Goal: Task Accomplishment & Management: Manage account settings

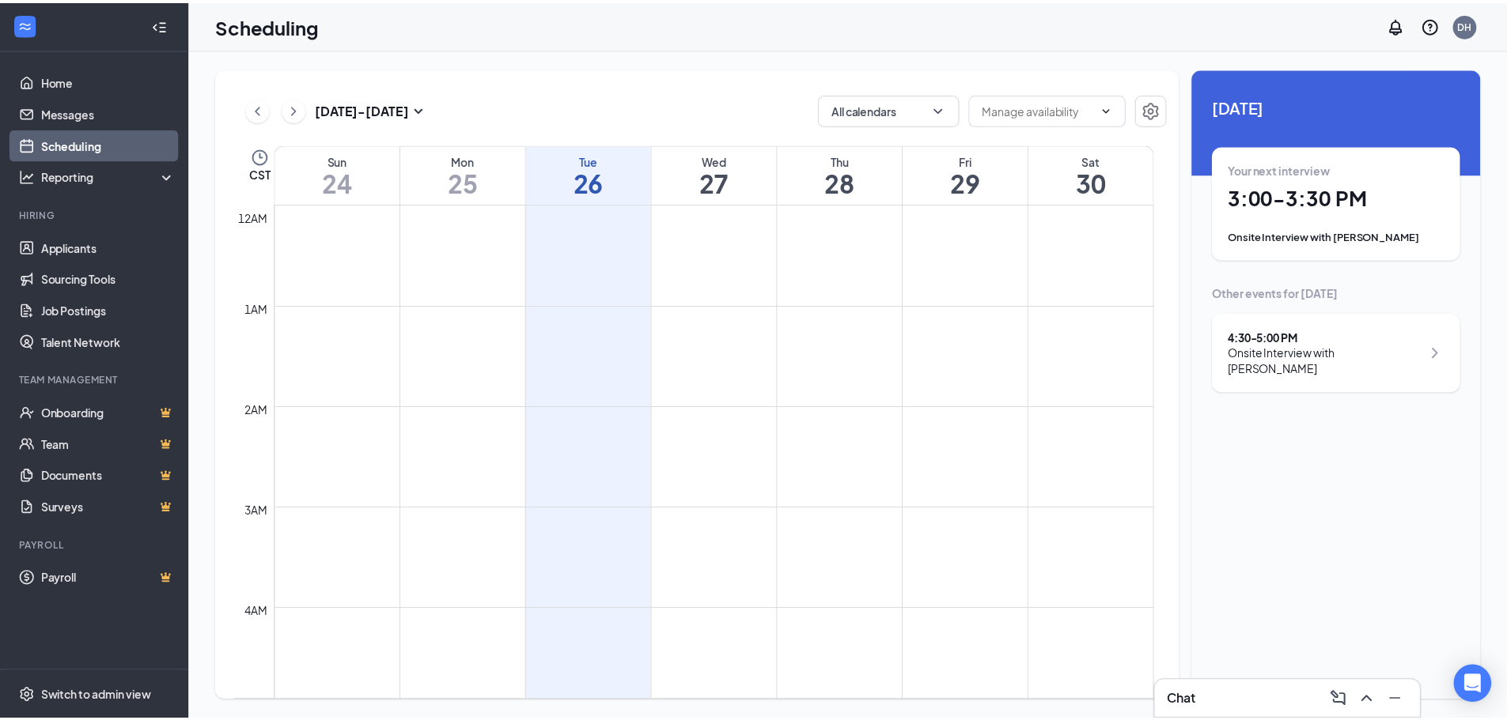
scroll to position [777, 0]
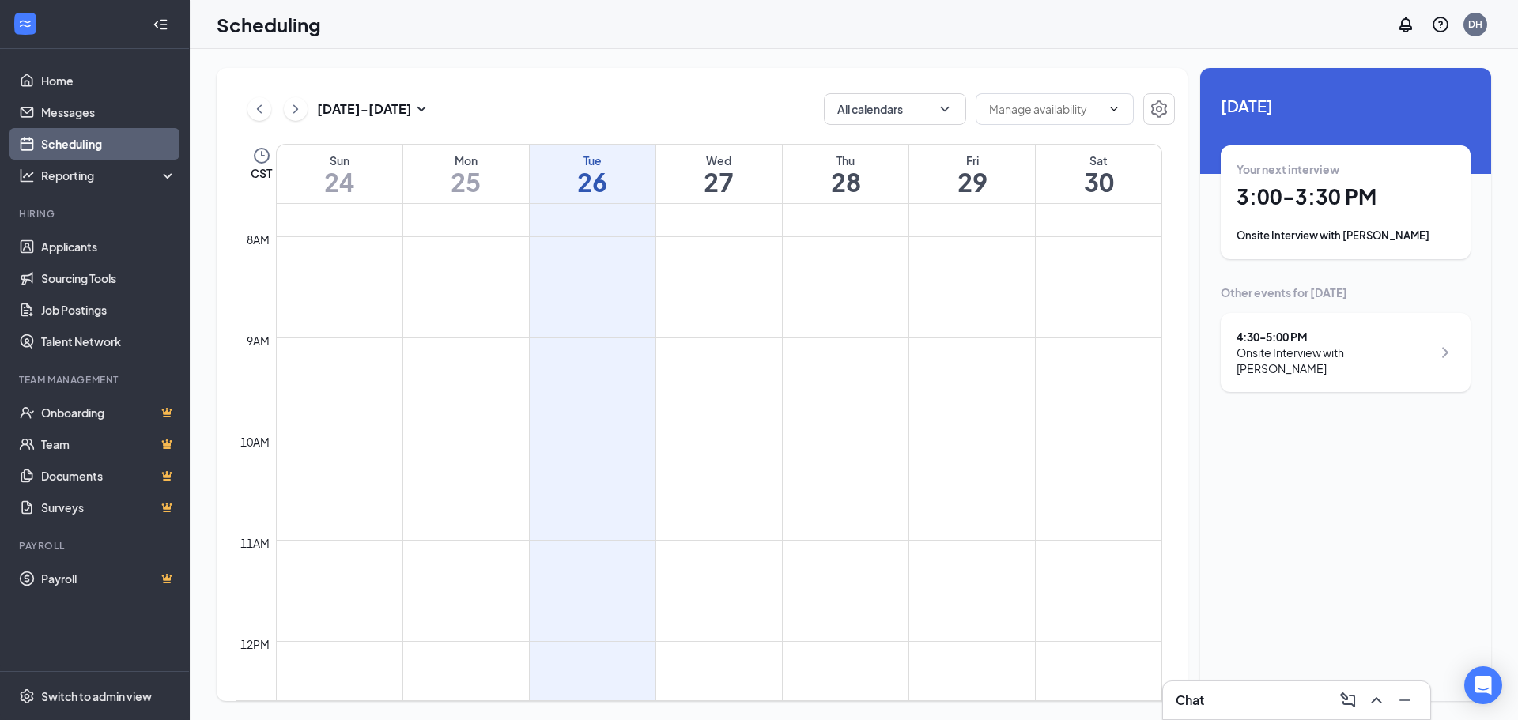
click at [75, 144] on link "Scheduling" at bounding box center [108, 144] width 135 height 32
click at [1351, 343] on div "4:30 - 5:00 PM" at bounding box center [1334, 337] width 195 height 16
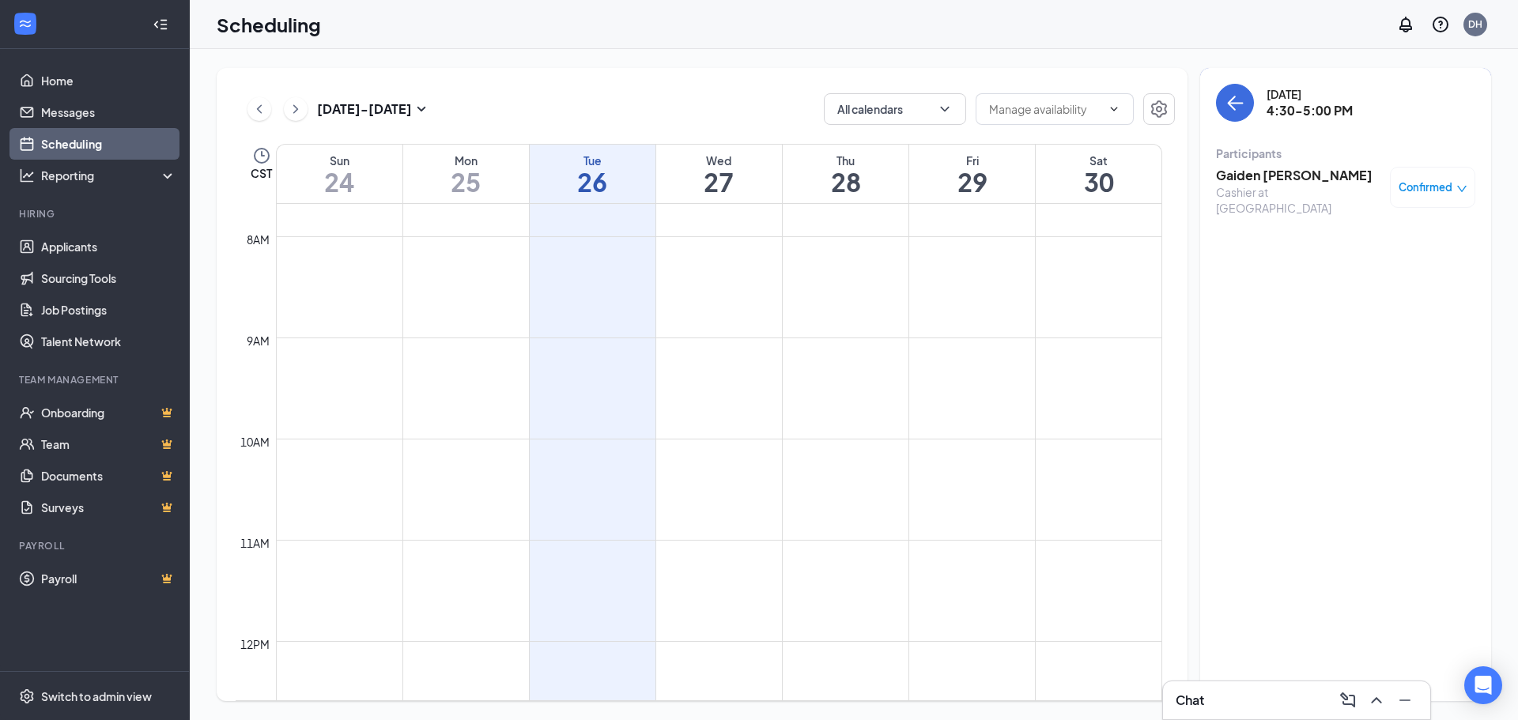
click at [1431, 188] on span "Confirmed" at bounding box center [1426, 188] width 54 height 16
click at [1404, 288] on span "Mark as no-show" at bounding box center [1387, 286] width 88 height 17
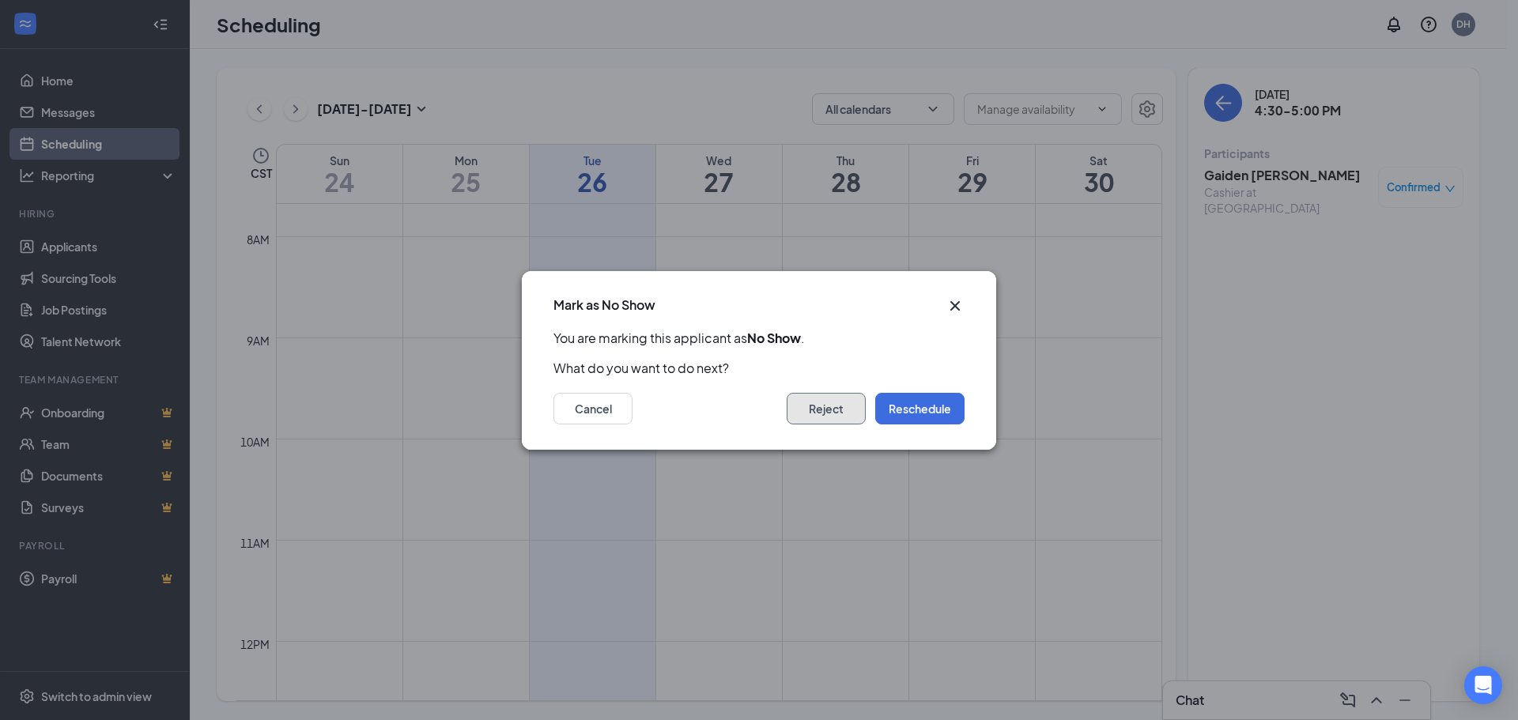
click at [818, 410] on button "Reject" at bounding box center [826, 409] width 79 height 32
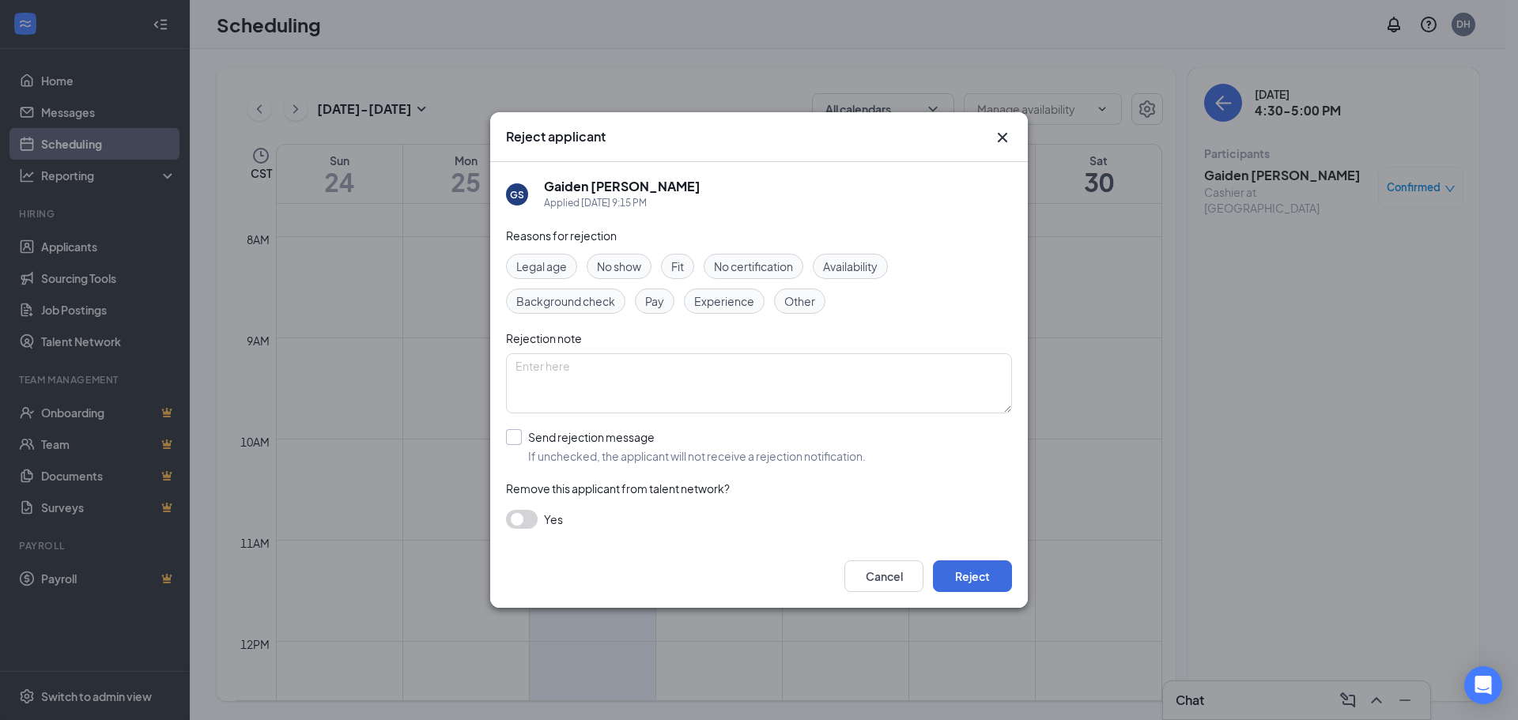
click at [516, 431] on input "Send rejection message If unchecked, the applicant will not receive a rejection…" at bounding box center [686, 446] width 360 height 35
checkbox input "true"
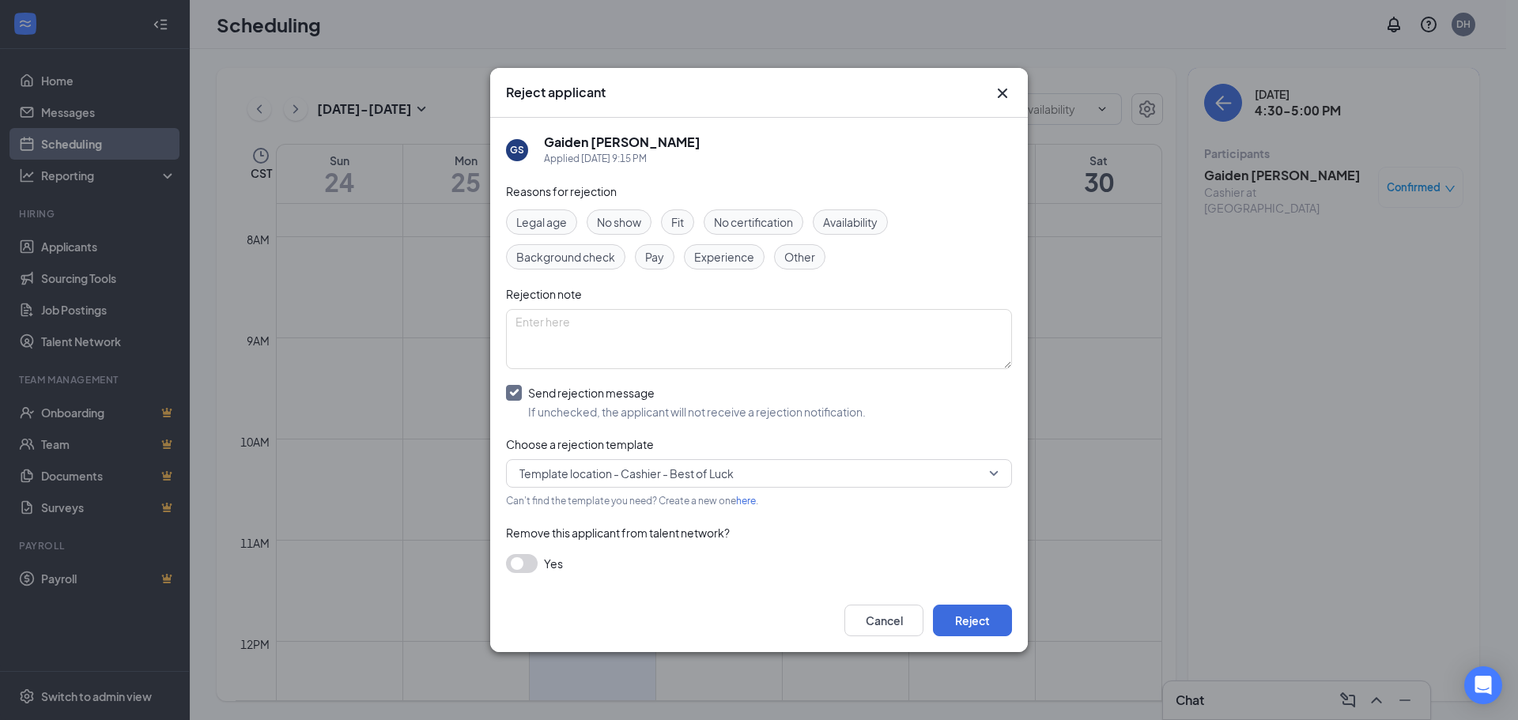
click at [619, 222] on span "No show" at bounding box center [619, 222] width 44 height 17
click at [987, 619] on button "Reject" at bounding box center [972, 621] width 79 height 32
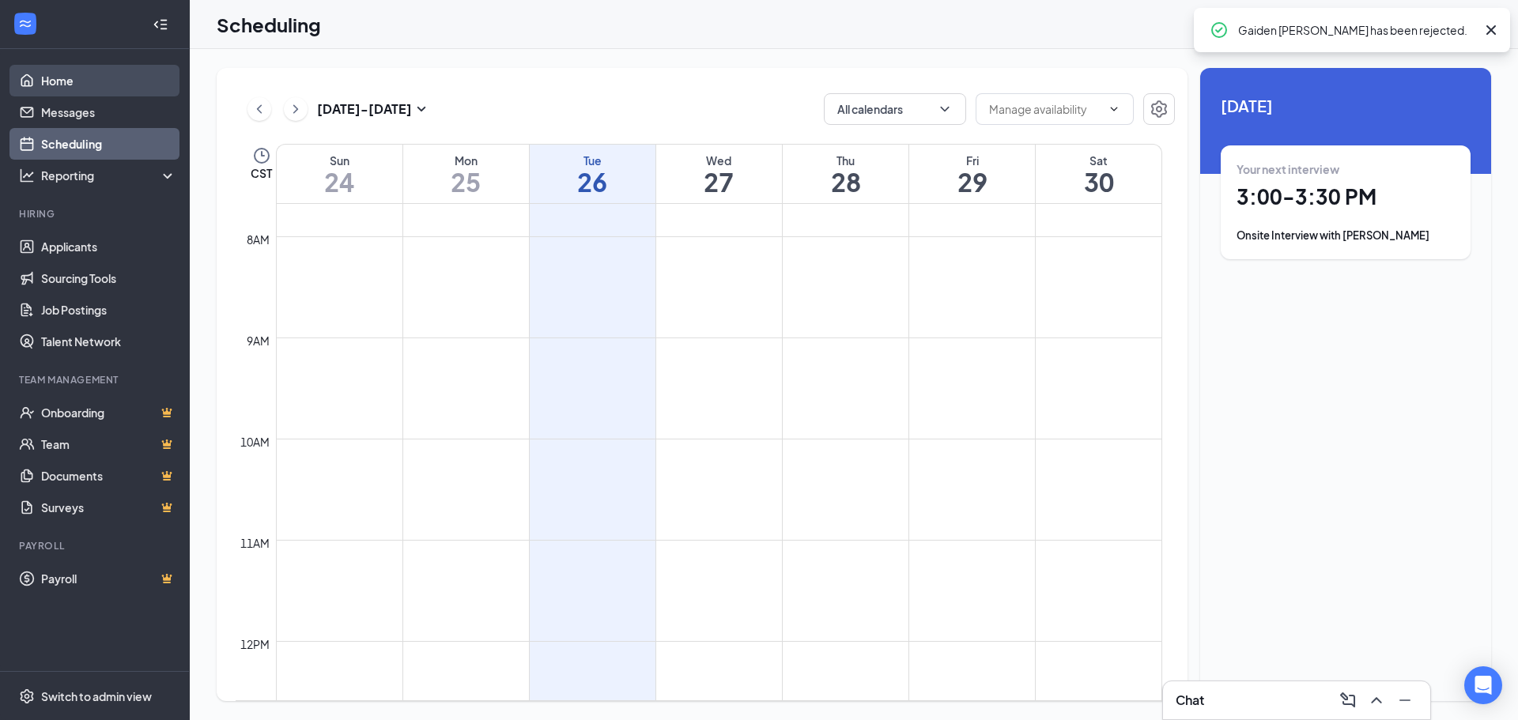
click at [85, 85] on link "Home" at bounding box center [108, 81] width 135 height 32
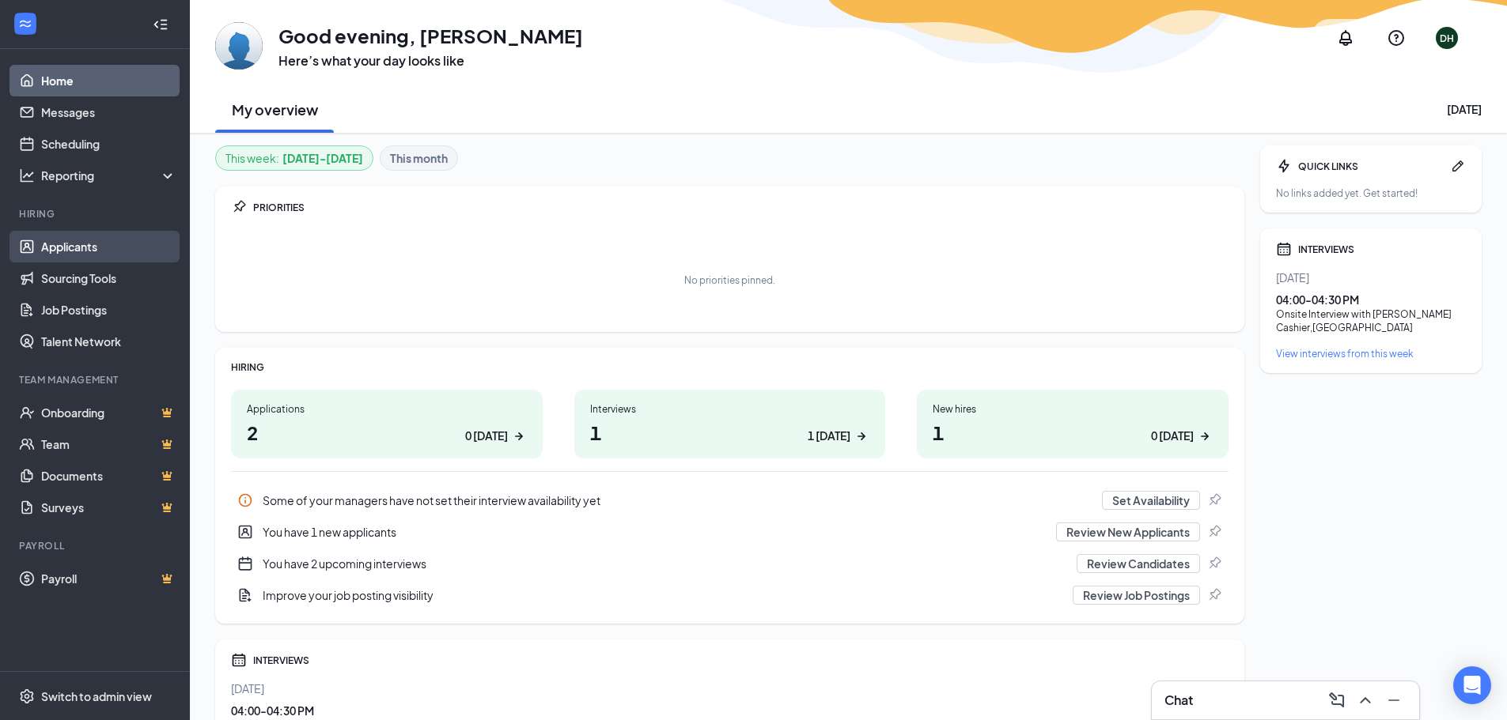
click at [41, 232] on link "Applicants" at bounding box center [108, 247] width 135 height 32
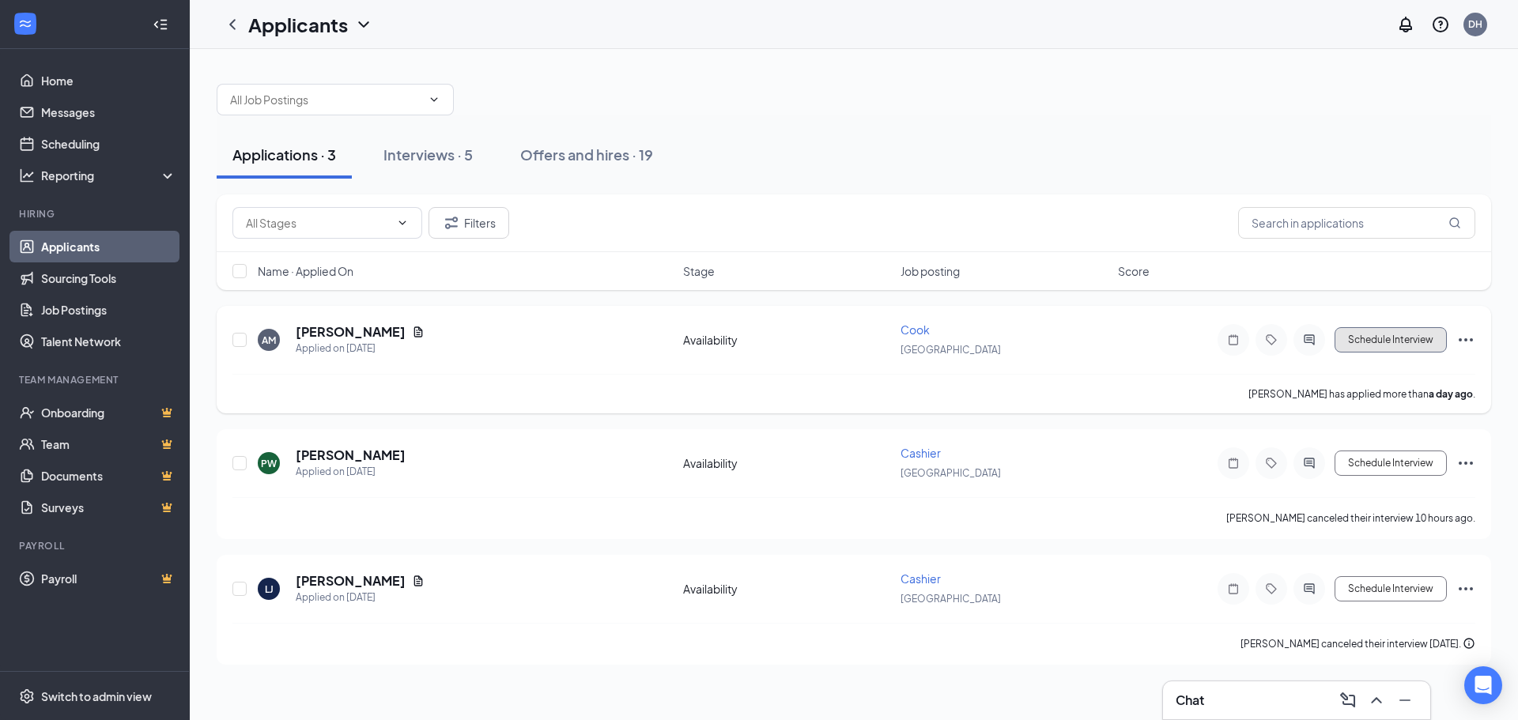
click at [1377, 350] on button "Schedule Interview" at bounding box center [1391, 339] width 112 height 25
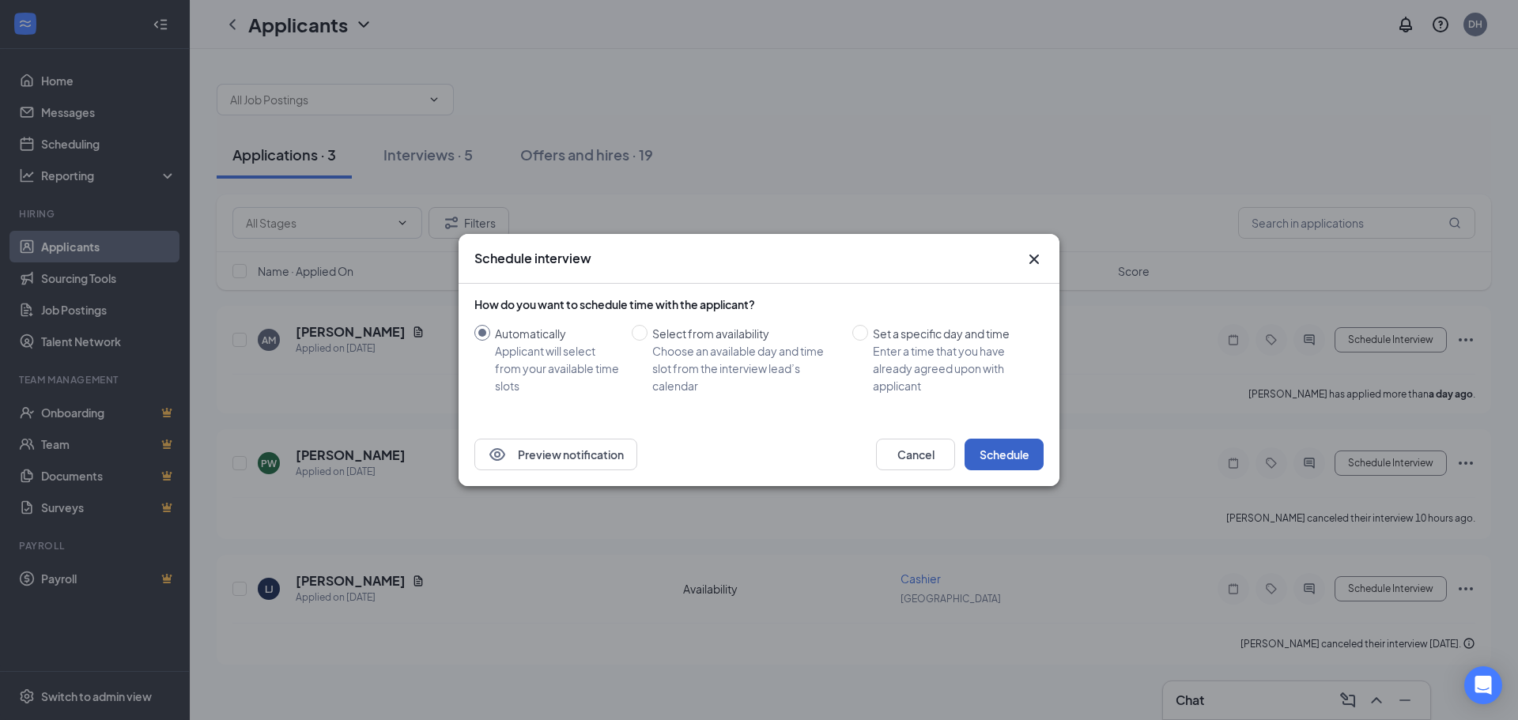
click at [1022, 460] on button "Schedule" at bounding box center [1004, 455] width 79 height 32
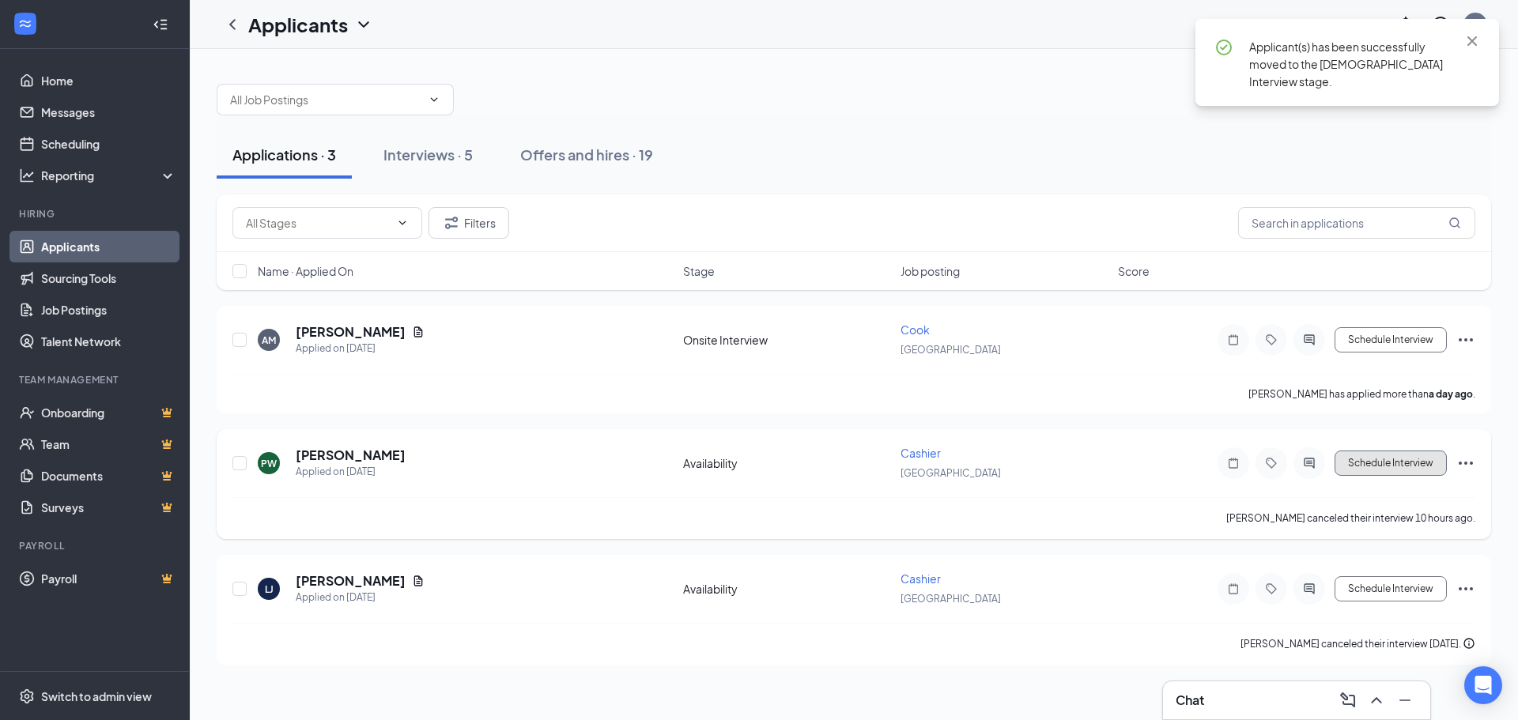
click at [1398, 467] on button "Schedule Interview" at bounding box center [1391, 463] width 112 height 25
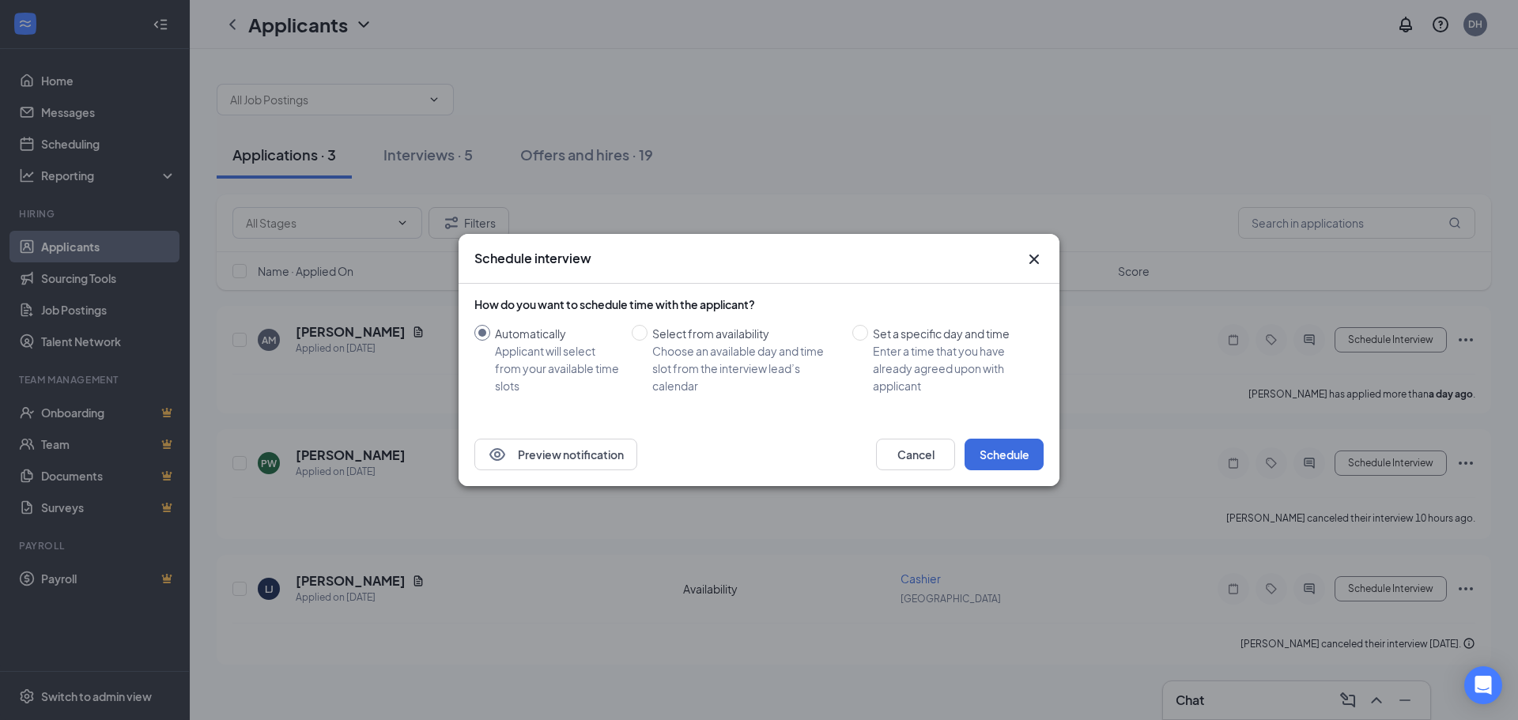
click at [1041, 255] on icon "Cross" at bounding box center [1034, 259] width 19 height 19
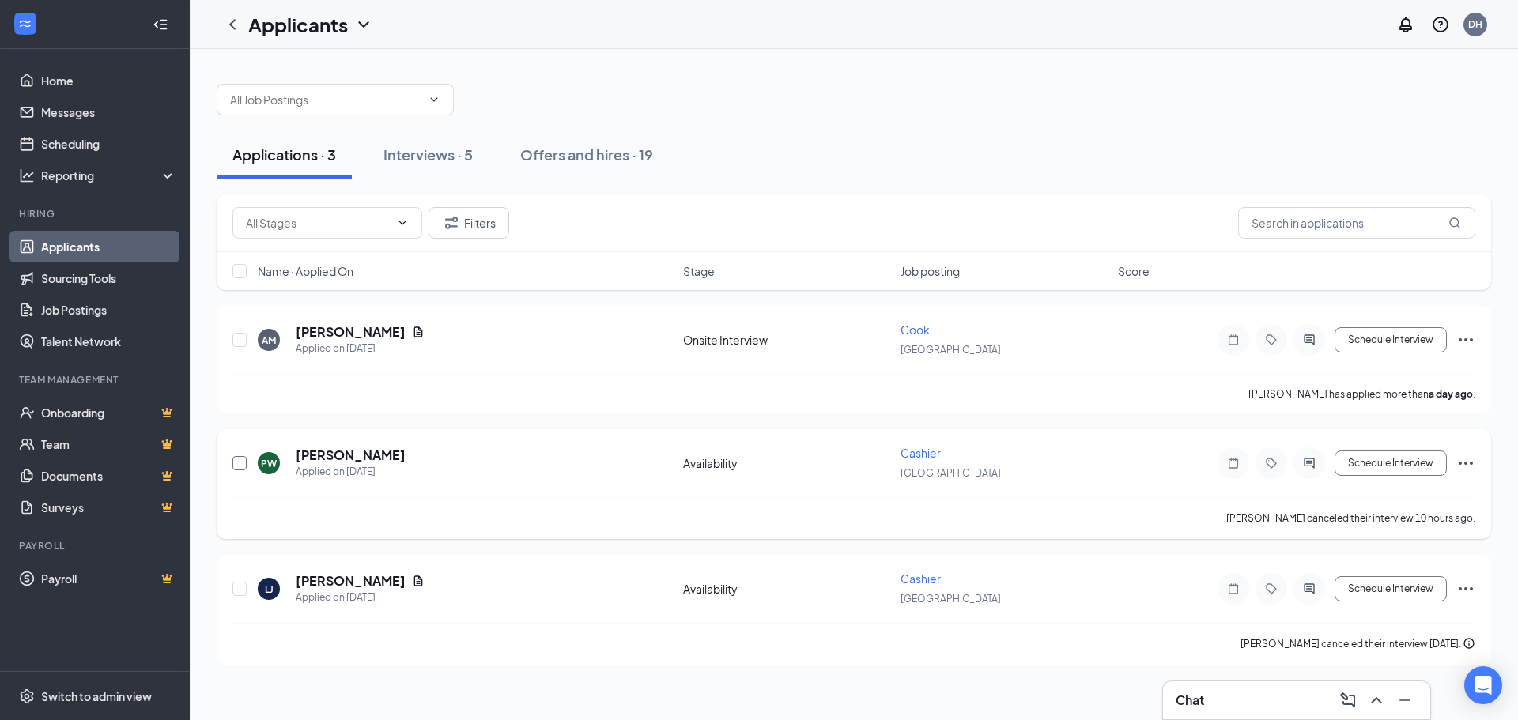
click at [244, 463] on input "checkbox" at bounding box center [240, 463] width 14 height 14
checkbox input "true"
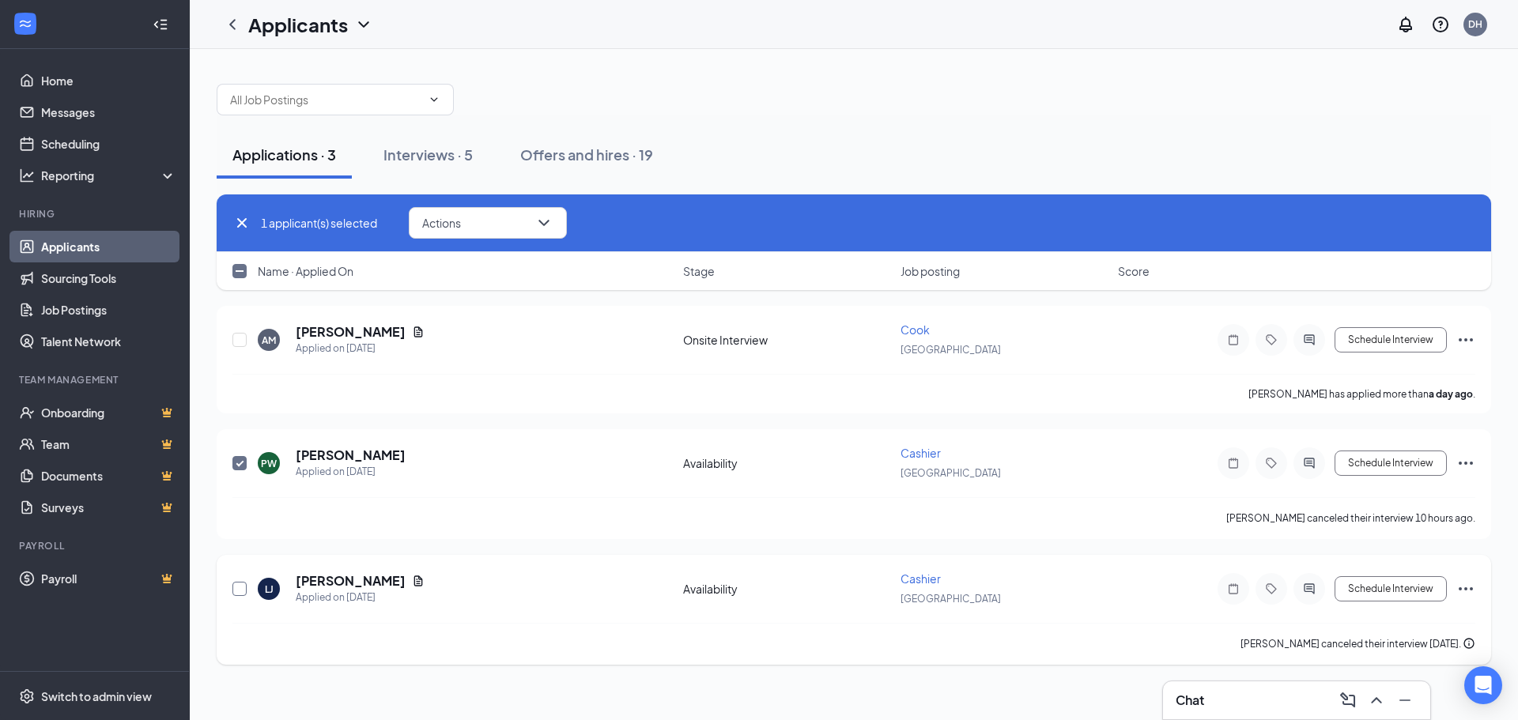
click at [238, 592] on input "checkbox" at bounding box center [240, 589] width 14 height 14
checkbox input "true"
click at [515, 221] on button "Actions" at bounding box center [488, 223] width 158 height 32
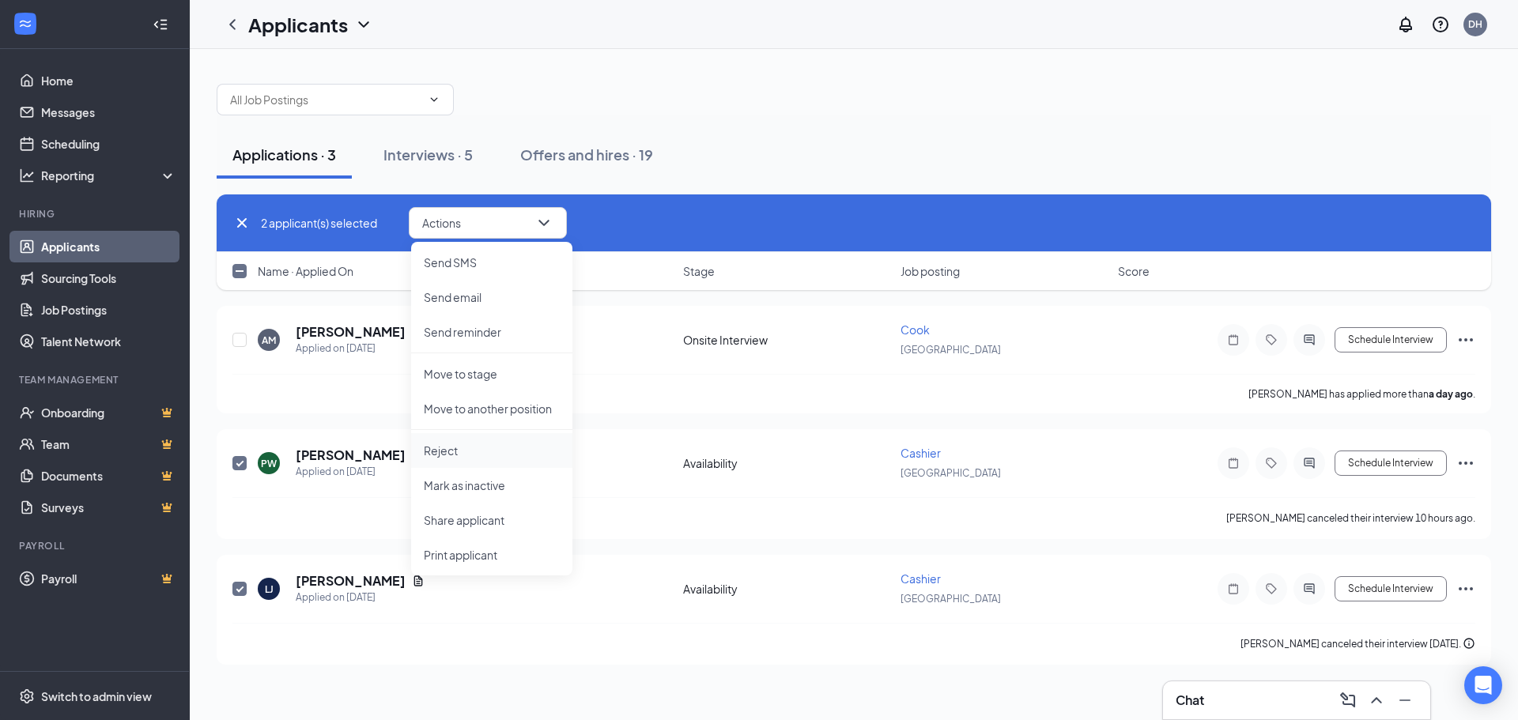
click at [474, 445] on p "Reject" at bounding box center [492, 451] width 136 height 16
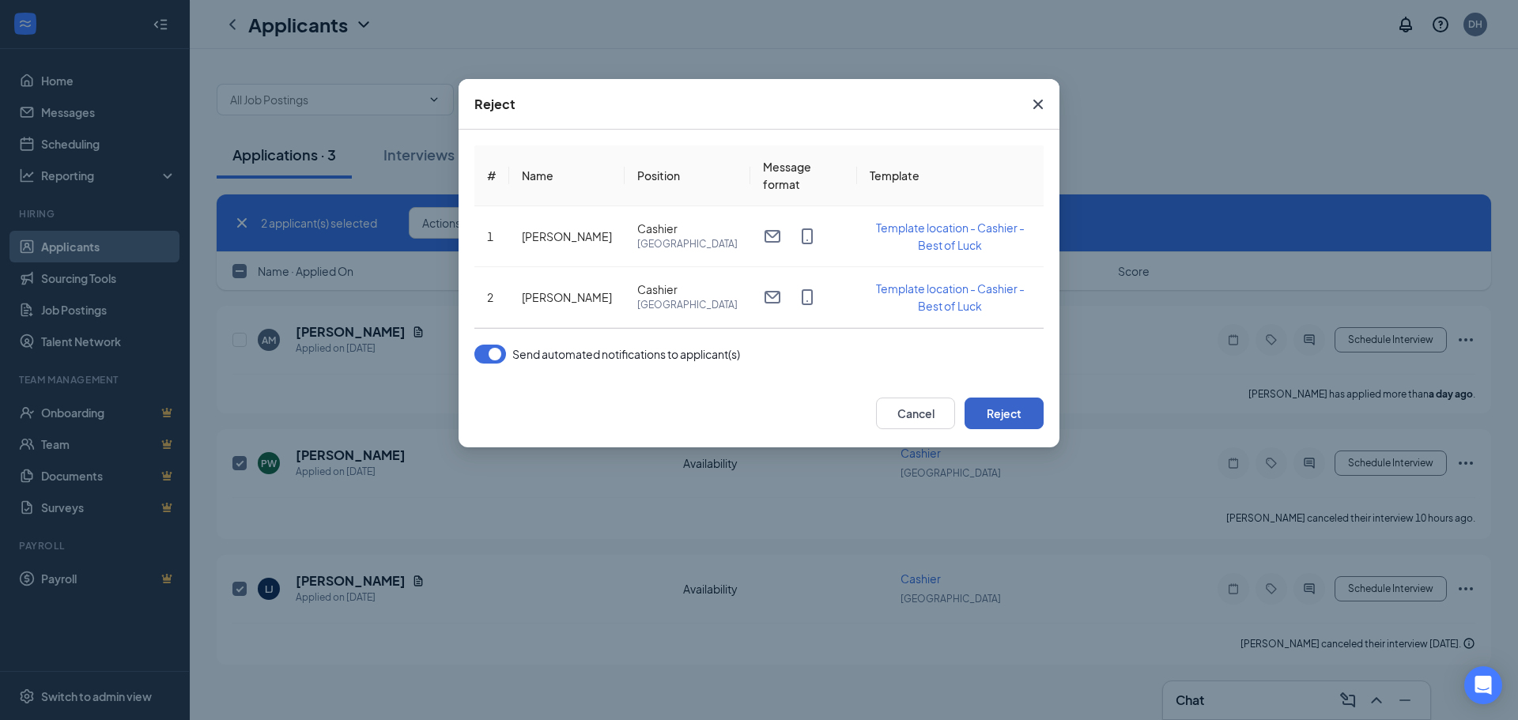
click at [996, 408] on button "Reject" at bounding box center [1004, 414] width 79 height 32
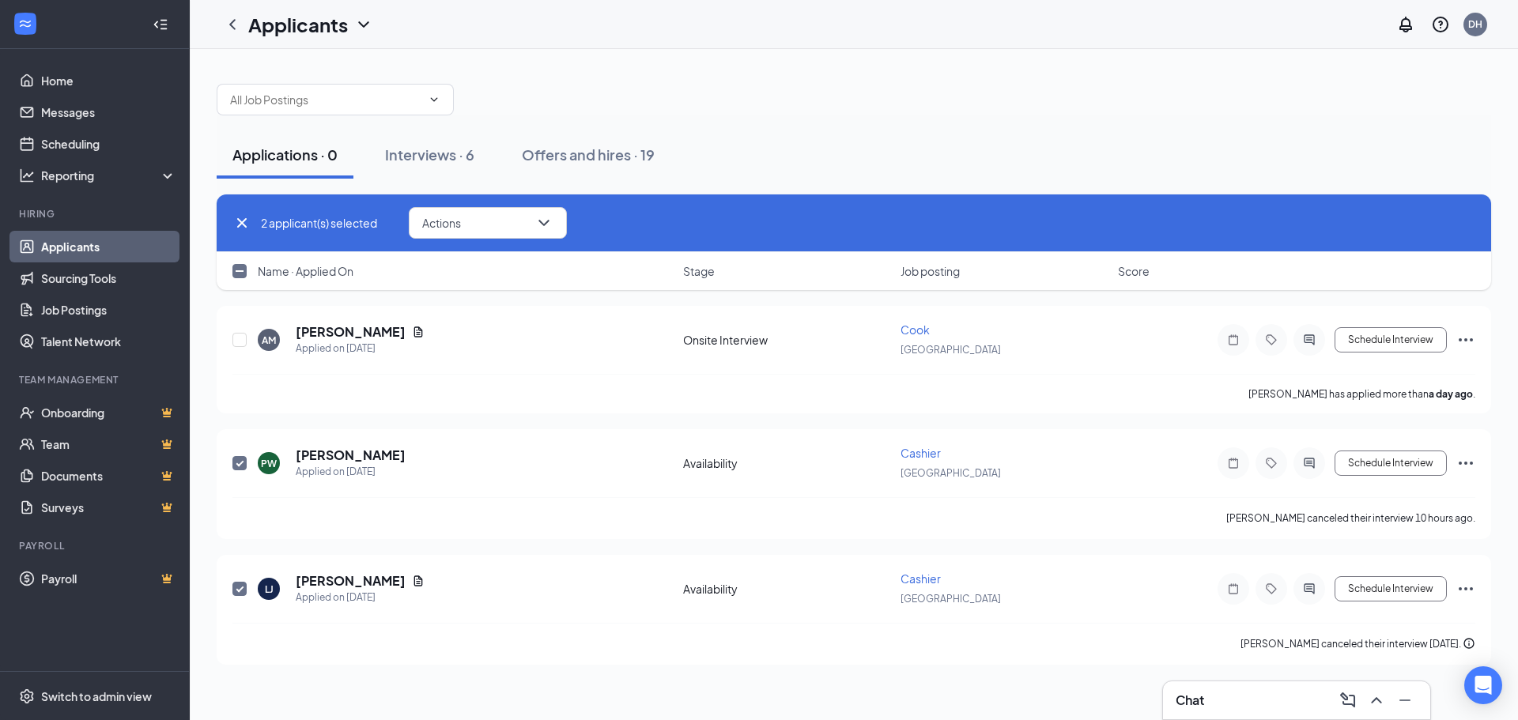
checkbox input "true"
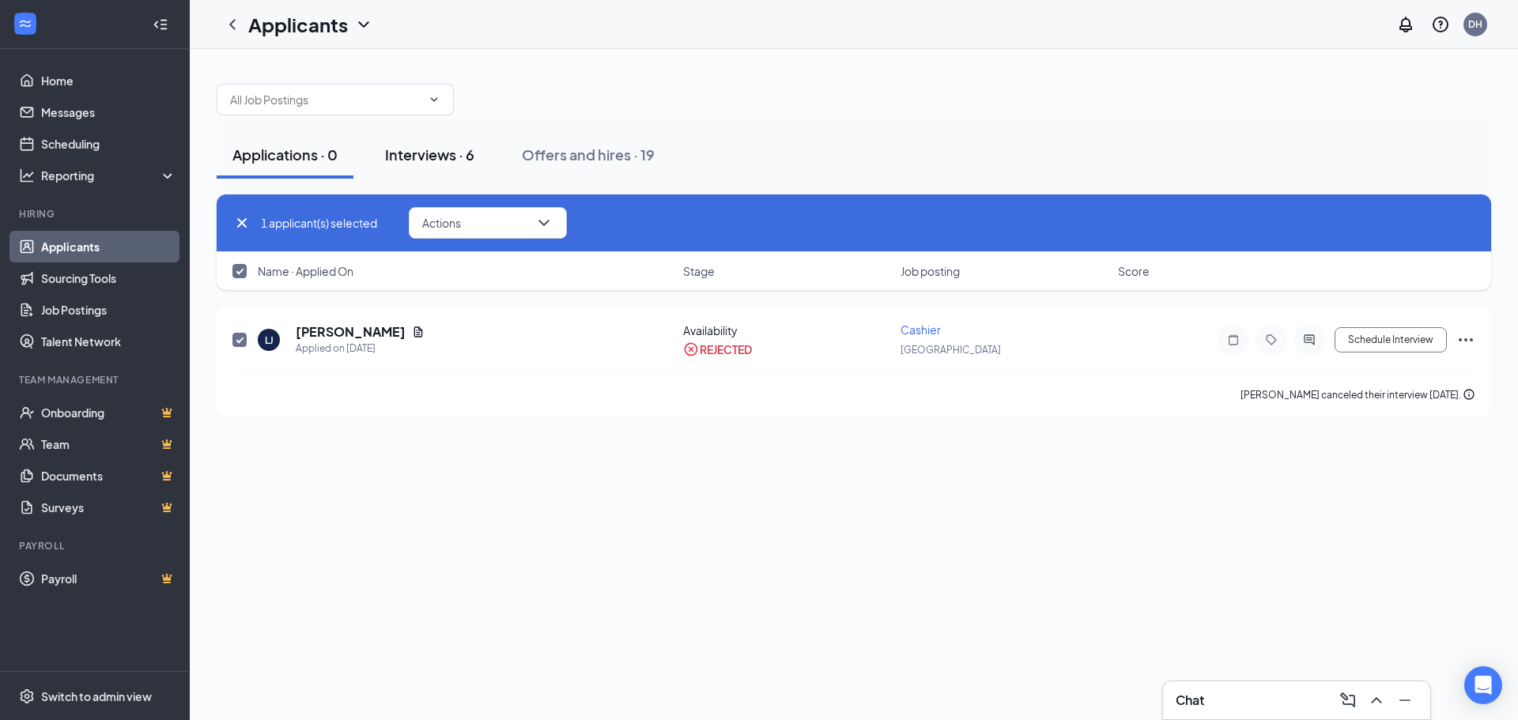
click at [474, 149] on div "Interviews · 6" at bounding box center [429, 155] width 89 height 20
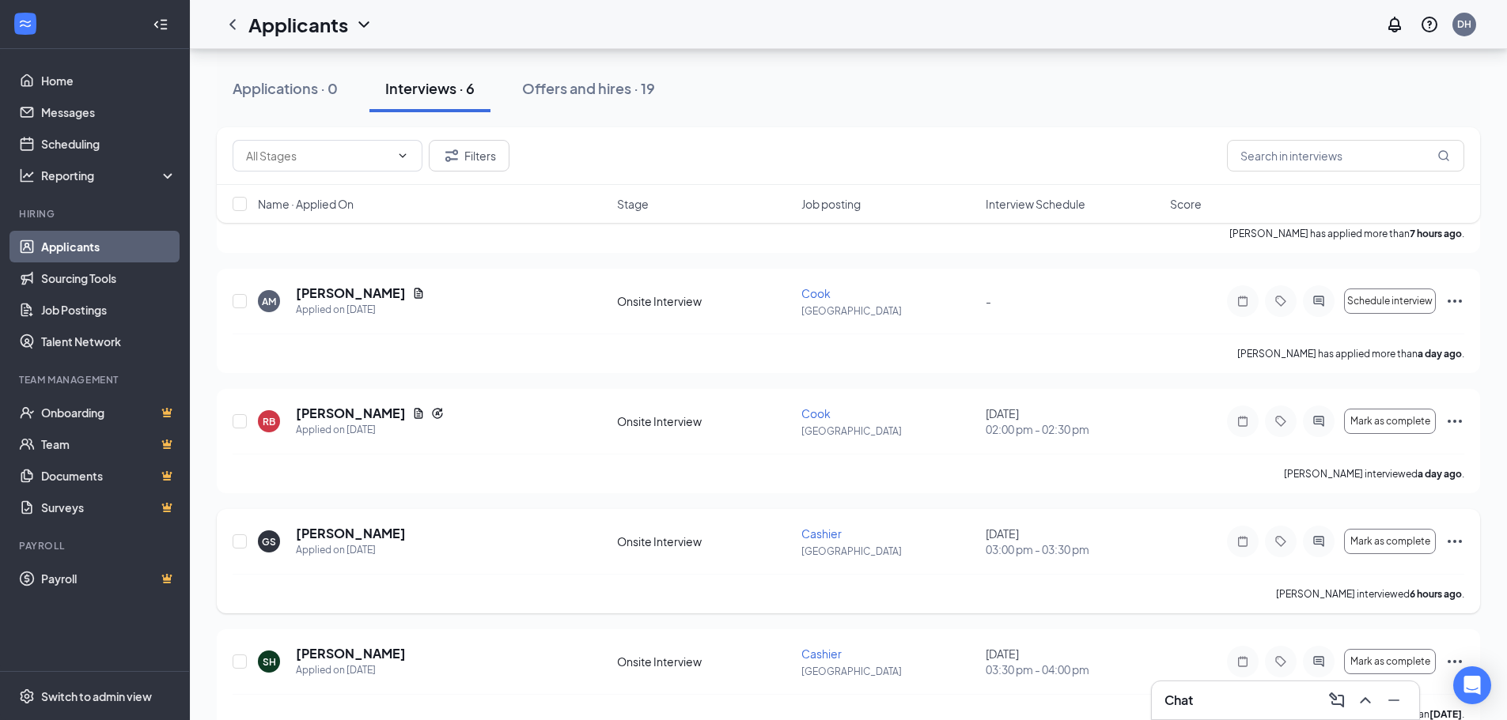
scroll to position [310, 0]
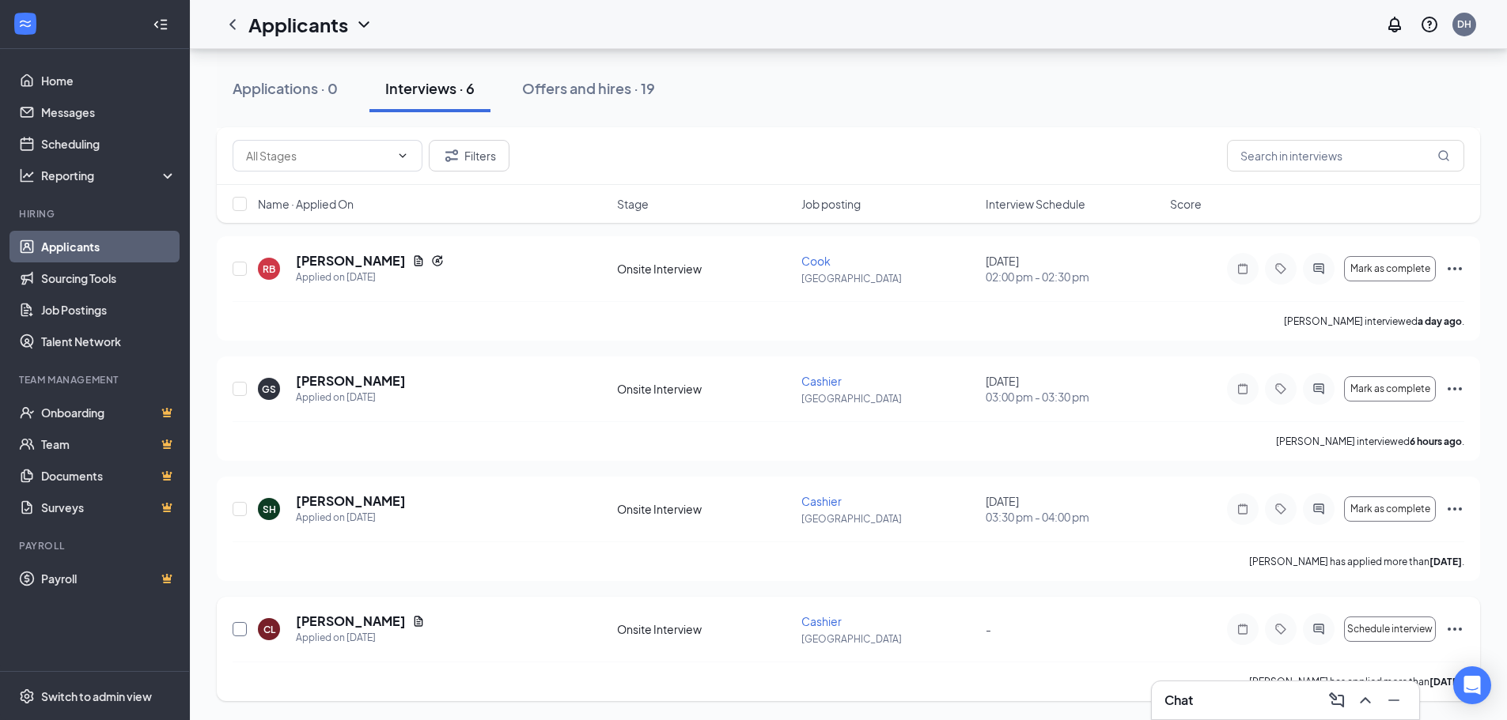
click at [236, 631] on input "checkbox" at bounding box center [240, 629] width 14 height 14
checkbox input "true"
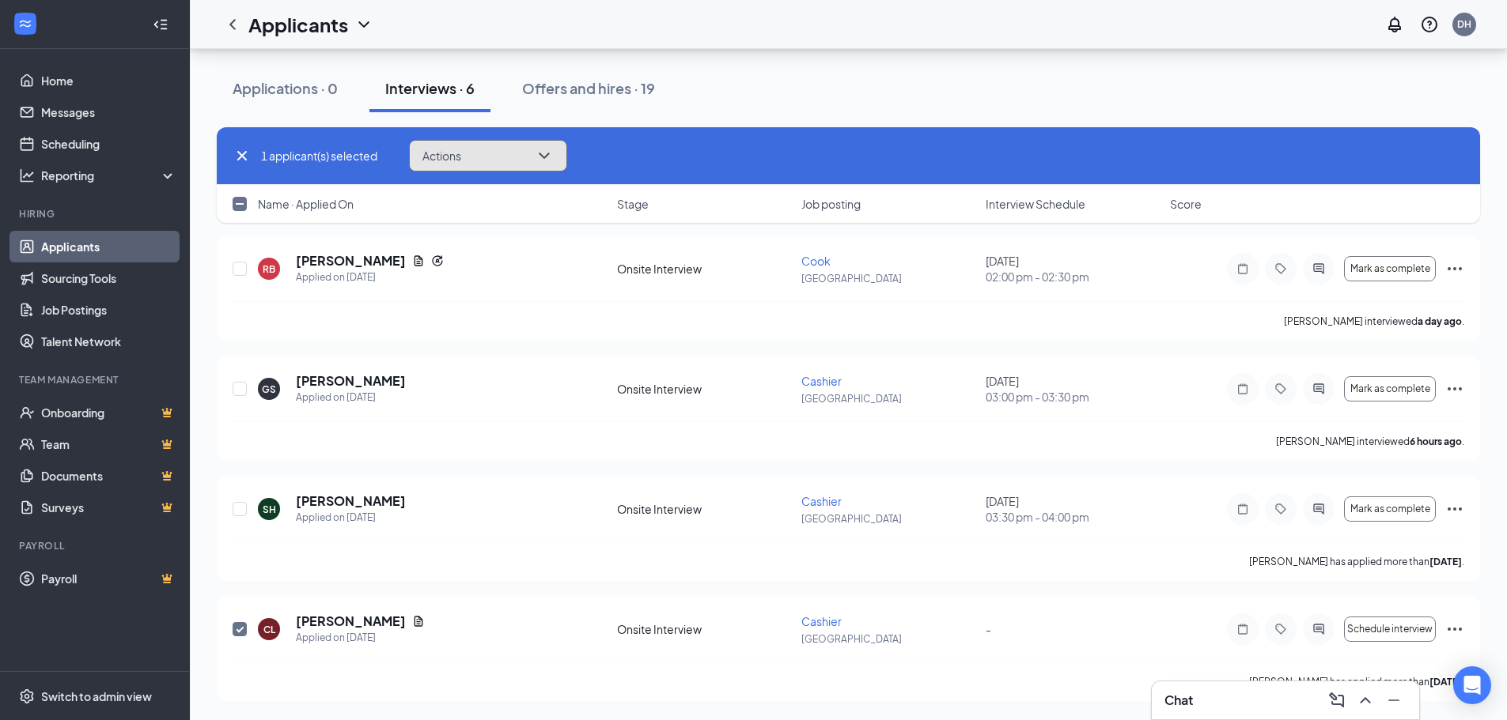
click at [550, 159] on icon "ChevronDown" at bounding box center [544, 155] width 19 height 19
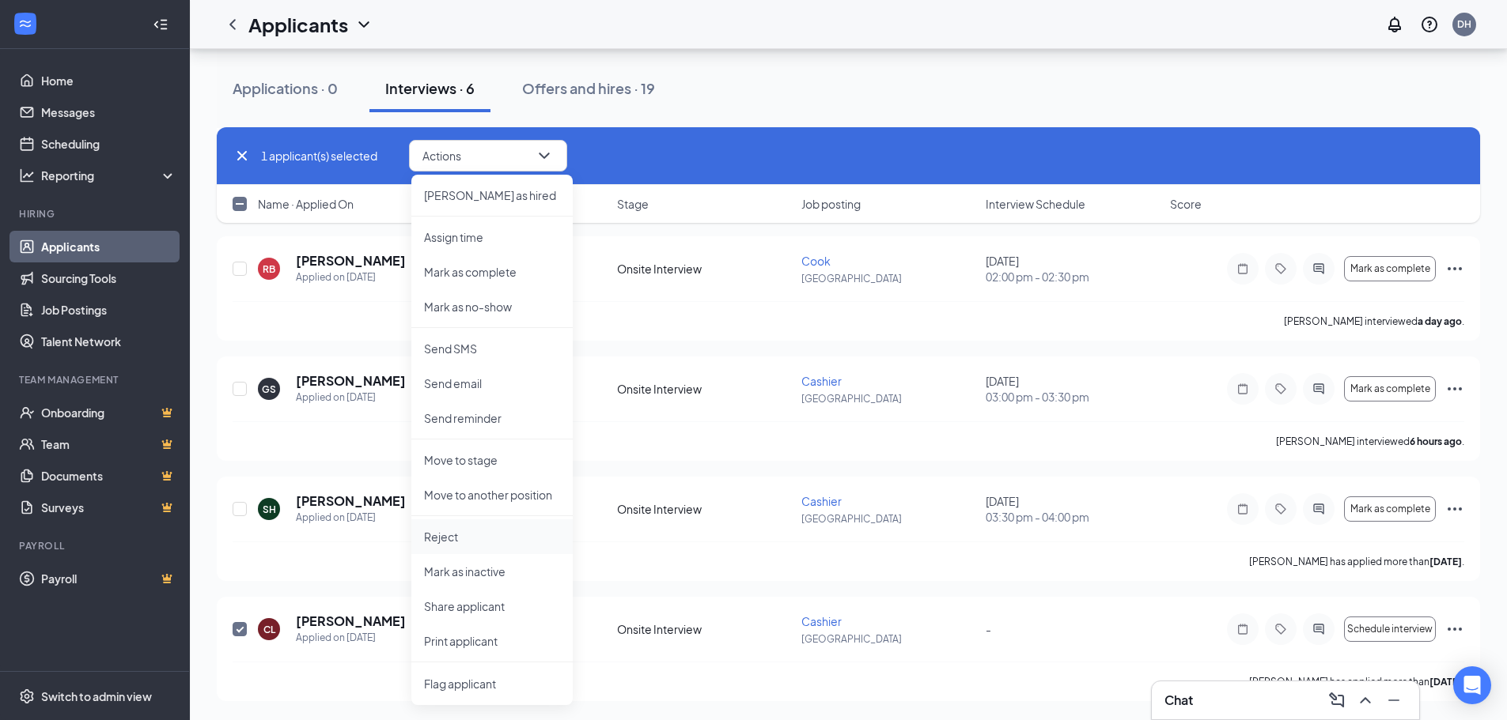
click at [478, 530] on p "Reject" at bounding box center [492, 537] width 136 height 16
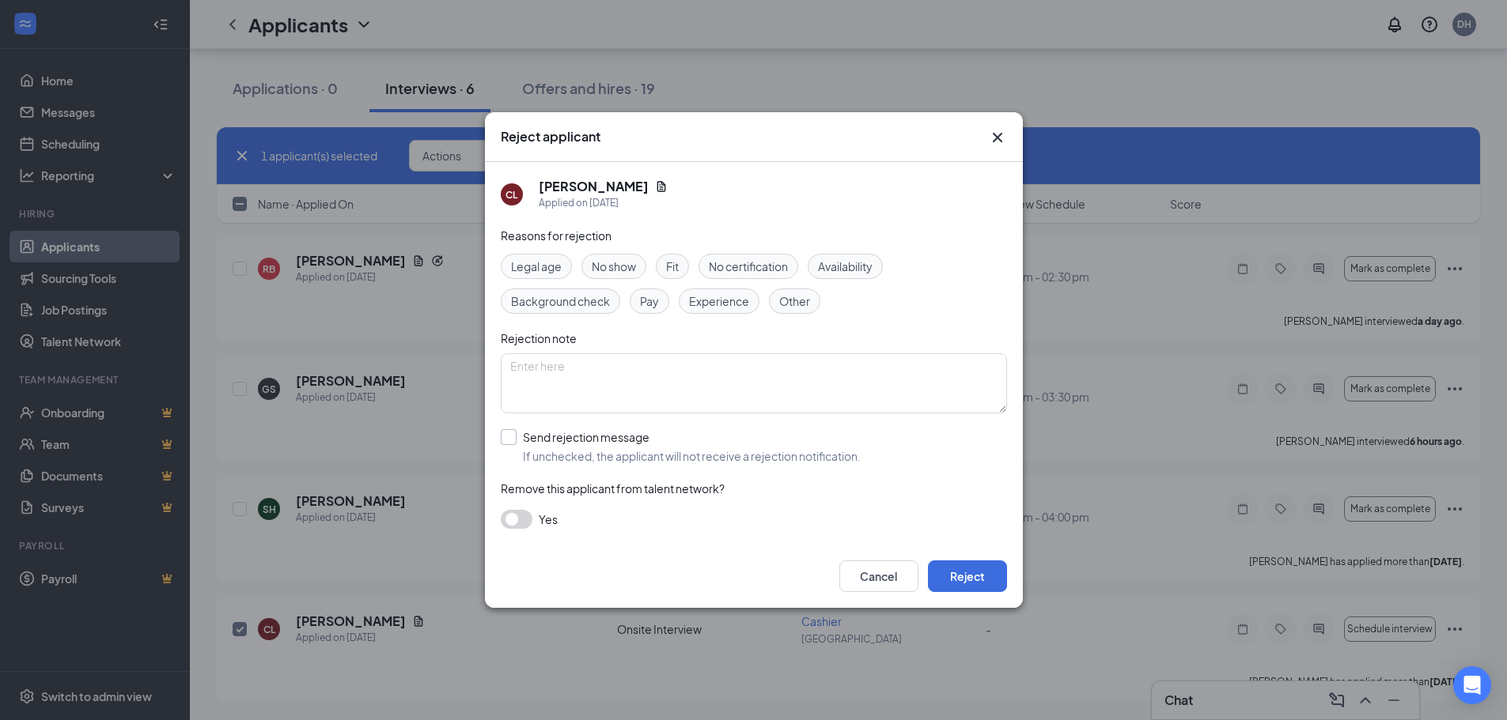
click at [508, 431] on input "Send rejection message If unchecked, the applicant will not receive a rejection…" at bounding box center [681, 446] width 360 height 35
checkbox input "true"
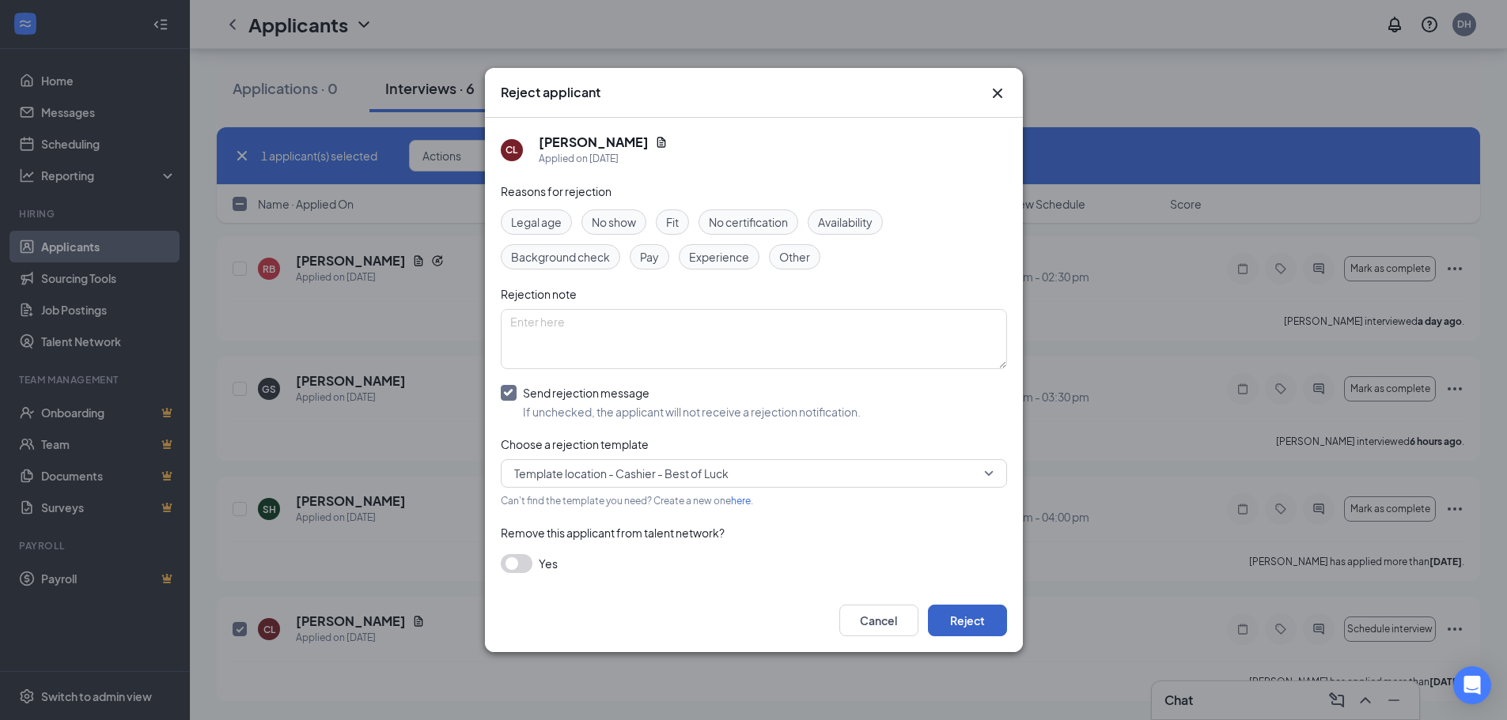
click at [977, 623] on button "Reject" at bounding box center [967, 621] width 79 height 32
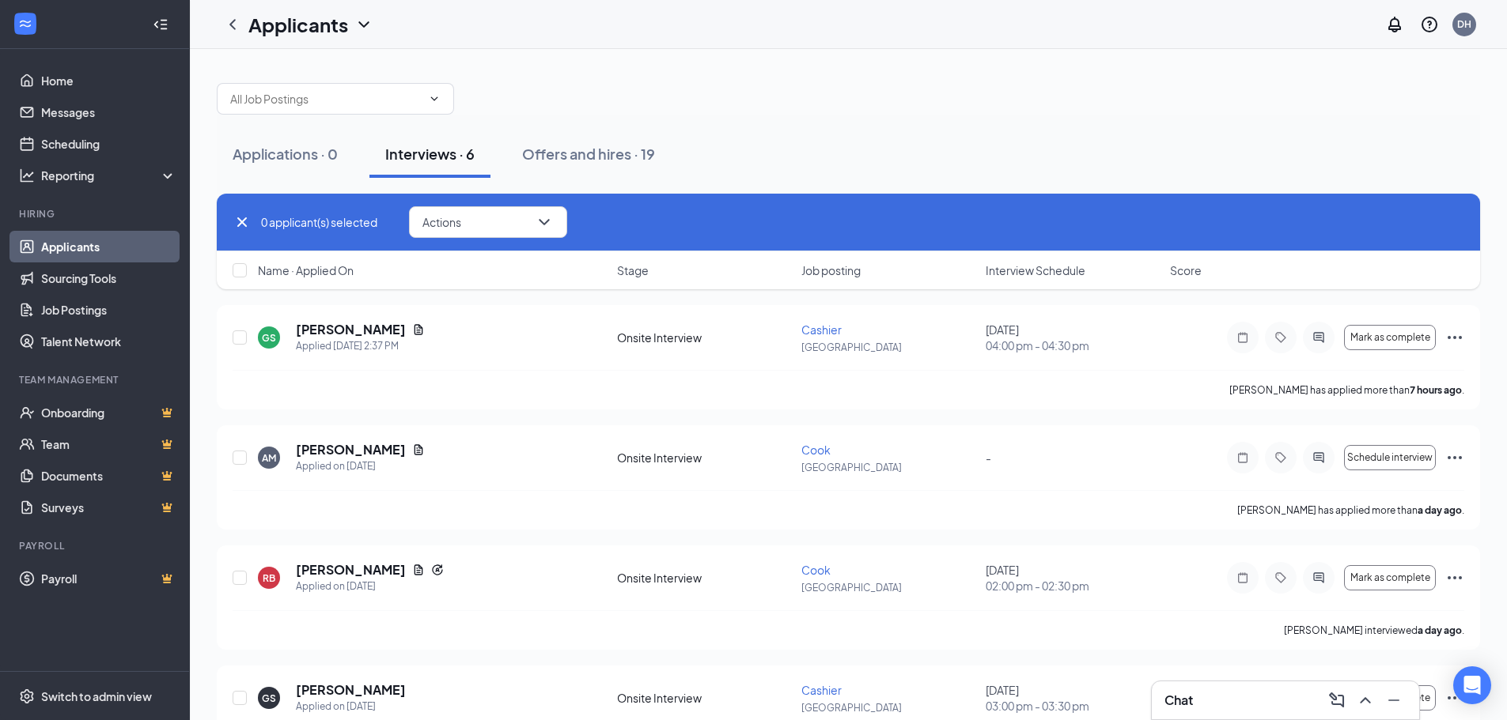
scroll to position [0, 0]
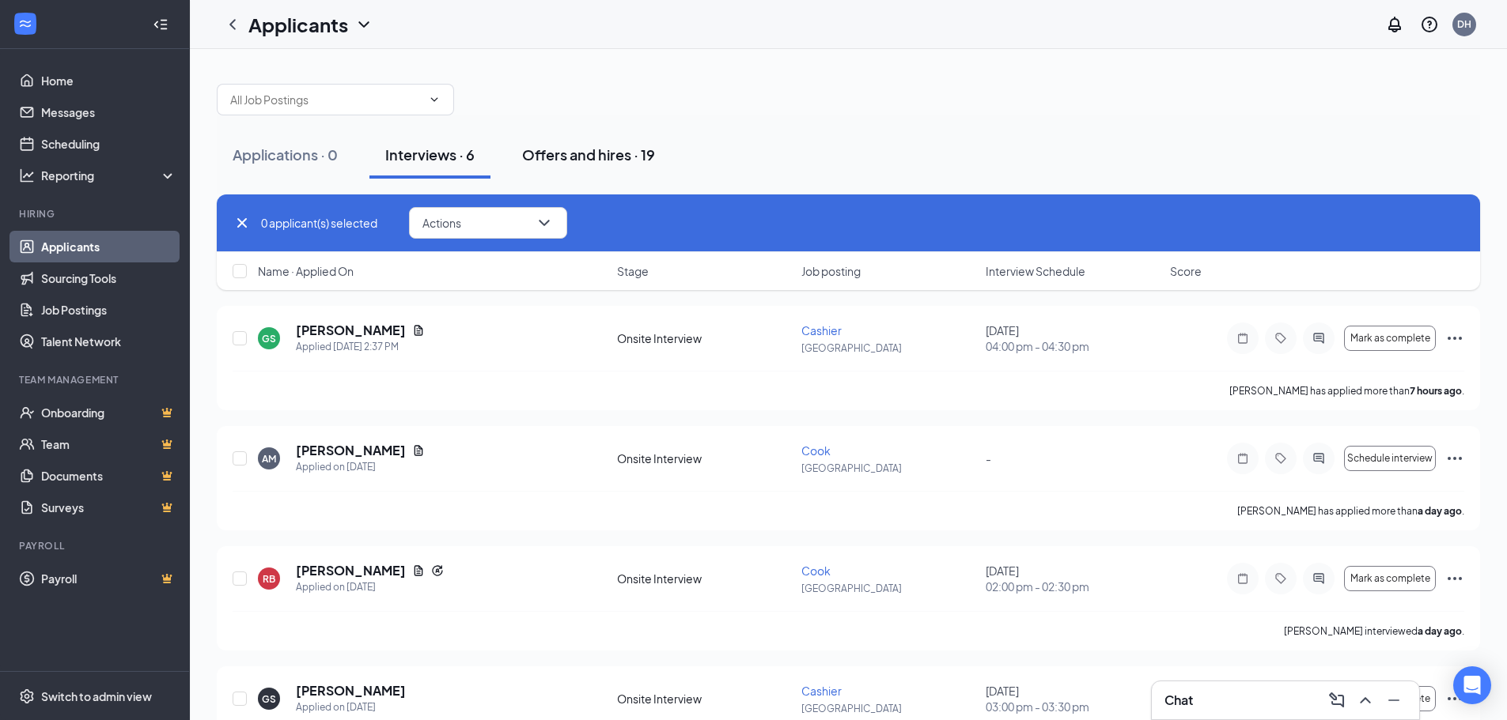
click at [593, 154] on div "Offers and hires · 19" at bounding box center [588, 155] width 133 height 20
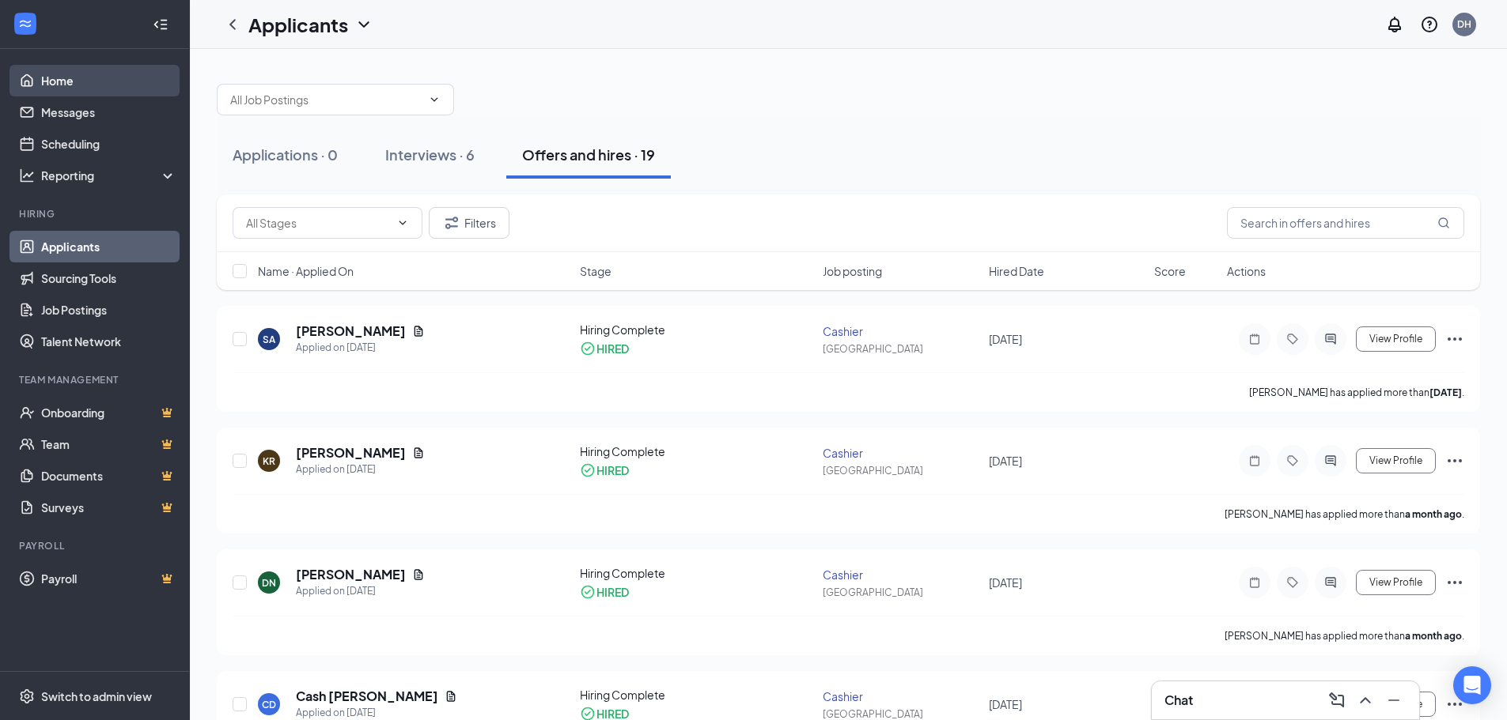
click at [112, 77] on link "Home" at bounding box center [108, 81] width 135 height 32
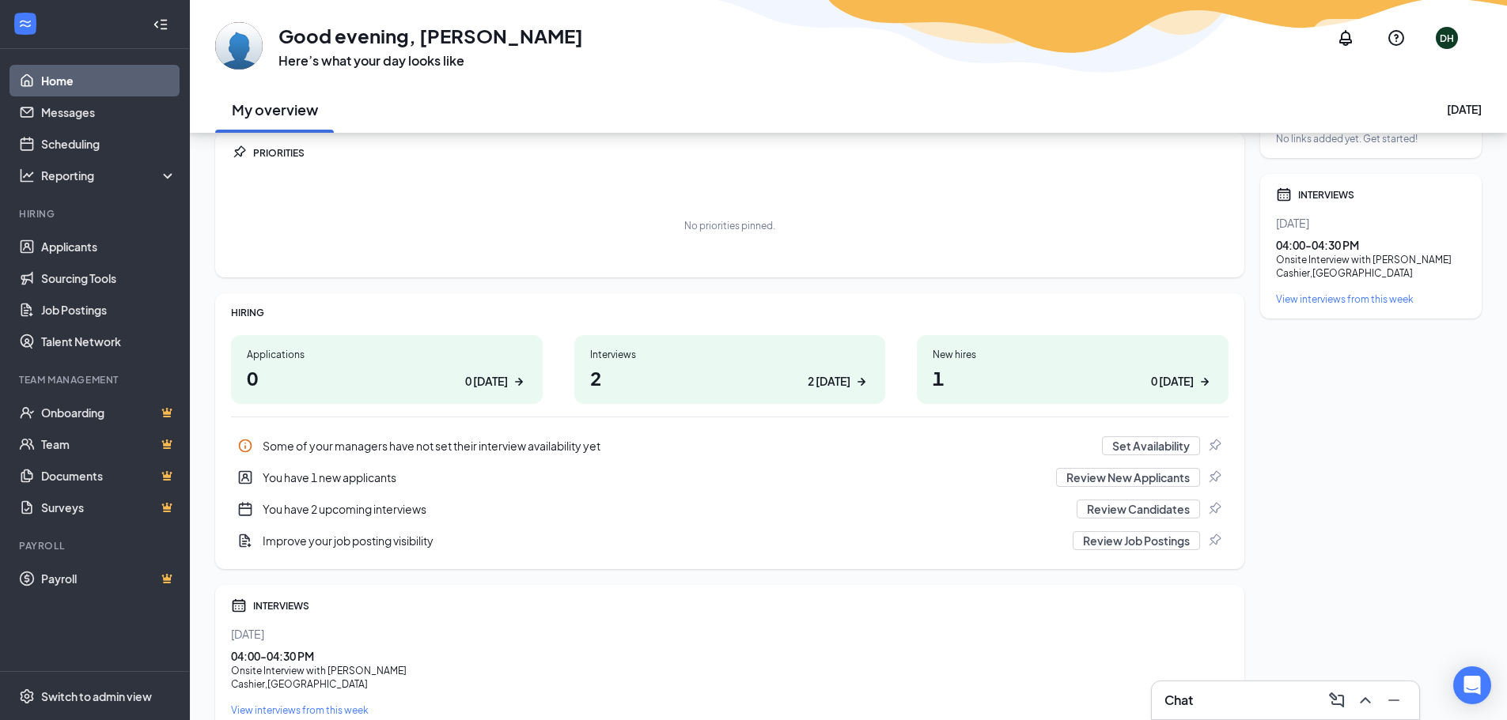
scroll to position [127, 0]
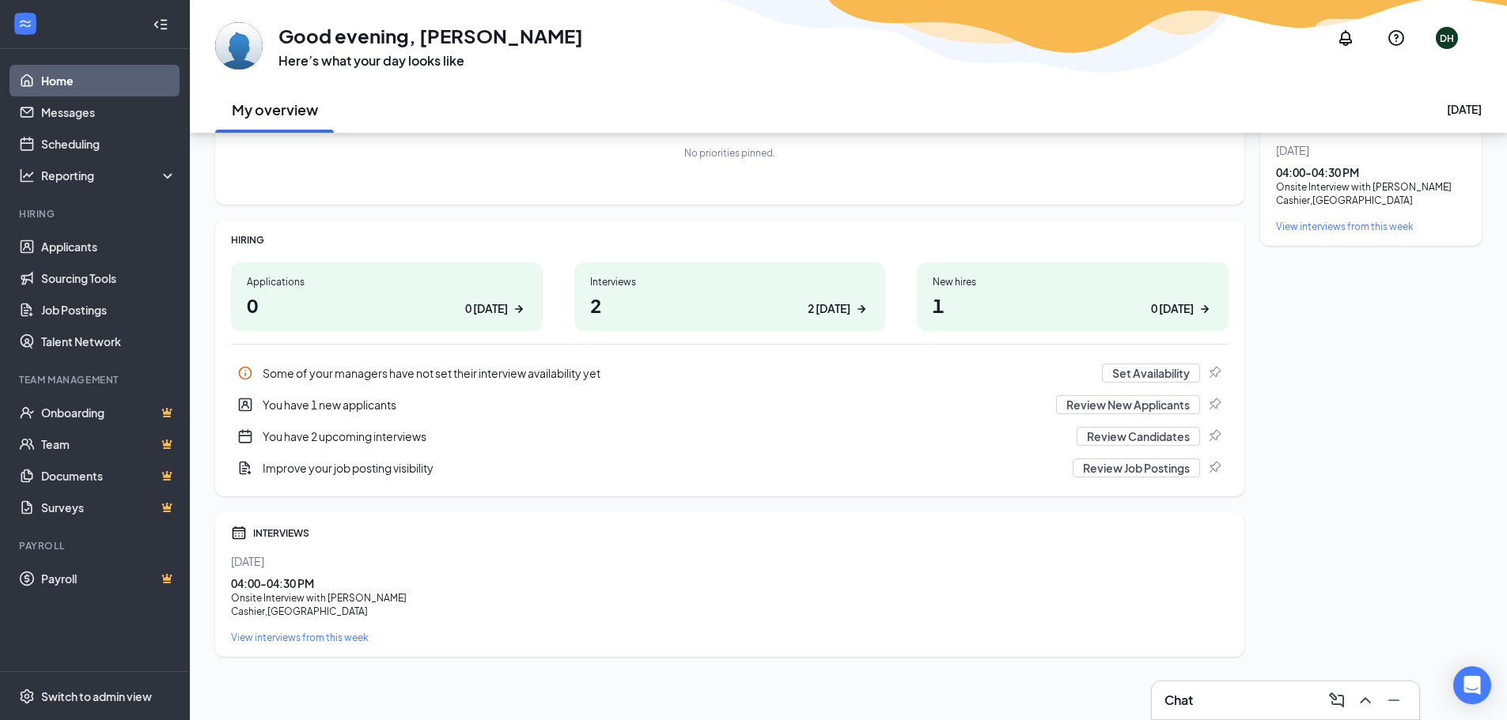
click at [311, 402] on div "You have 1 new applicants" at bounding box center [655, 405] width 784 height 16
